Goal: Task Accomplishment & Management: Complete application form

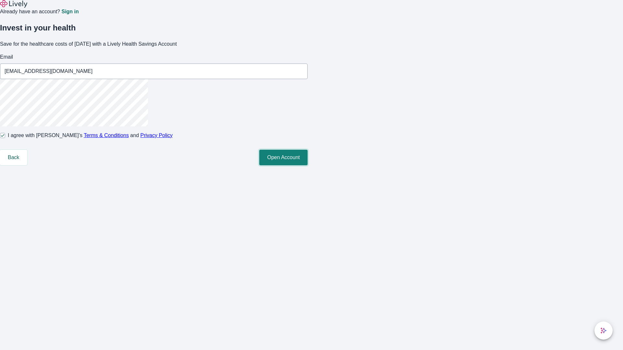
click at [308, 165] on button "Open Account" at bounding box center [283, 158] width 48 height 16
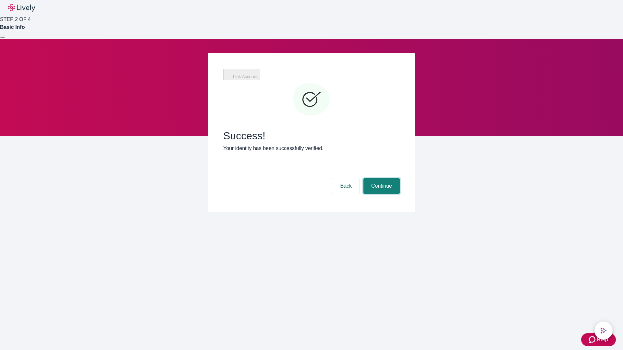
click at [381, 178] on button "Continue" at bounding box center [381, 186] width 36 height 16
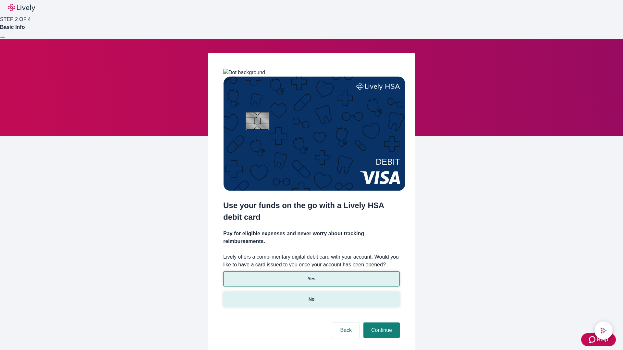
click at [311, 296] on p "No" at bounding box center [312, 299] width 6 height 7
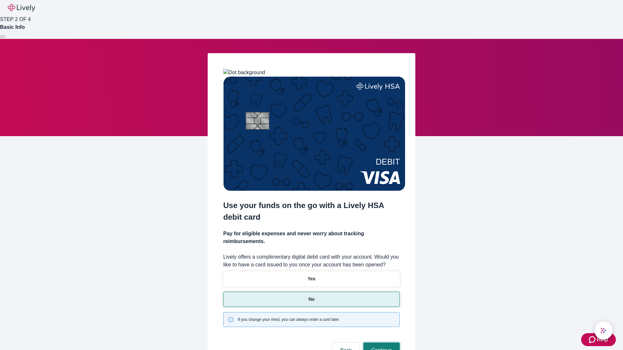
click at [381, 343] on button "Continue" at bounding box center [381, 351] width 36 height 16
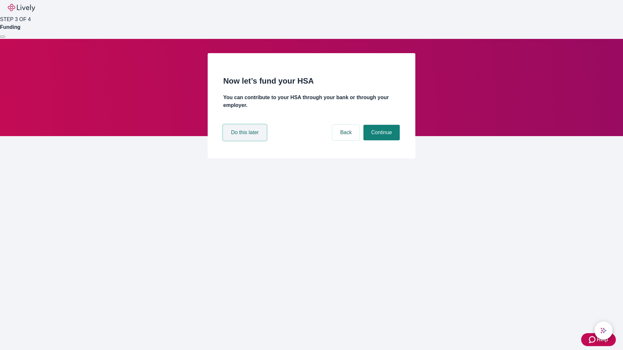
click at [246, 140] on button "Do this later" at bounding box center [244, 133] width 43 height 16
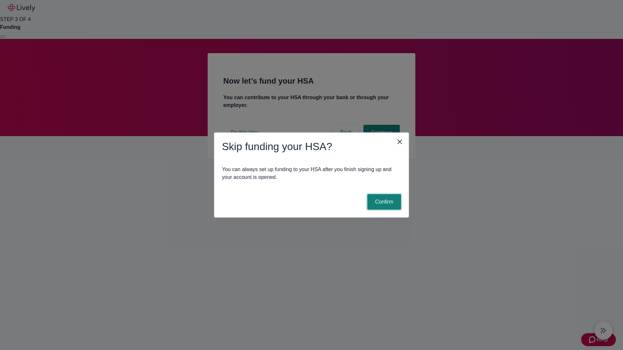
click at [383, 202] on button "Confirm" at bounding box center [384, 202] width 34 height 16
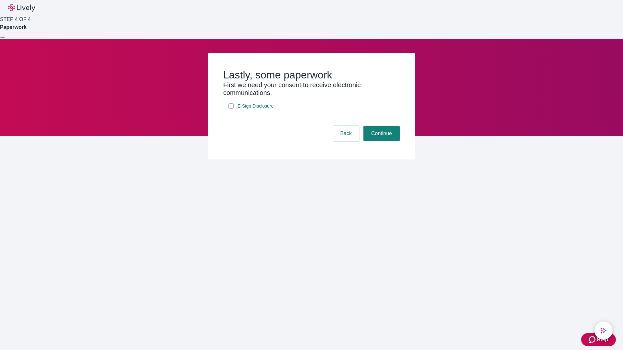
click at [231, 109] on input "E-Sign Disclosure" at bounding box center [230, 105] width 5 height 5
checkbox input "true"
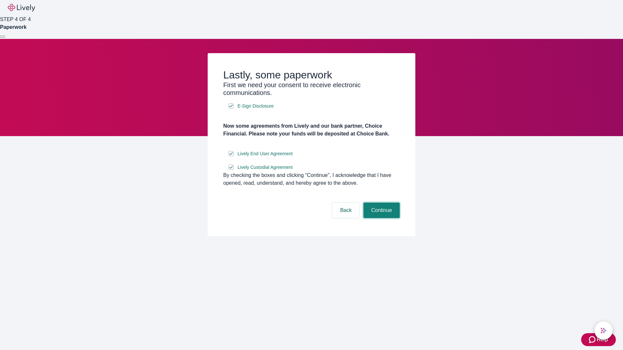
click at [381, 218] on button "Continue" at bounding box center [381, 211] width 36 height 16
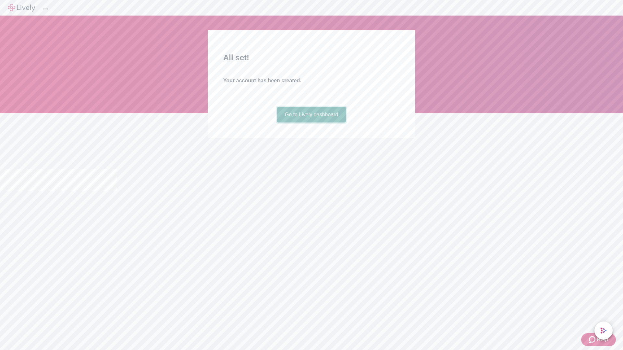
click at [311, 123] on link "Go to Lively dashboard" at bounding box center [311, 115] width 69 height 16
